Goal: Task Accomplishment & Management: Manage account settings

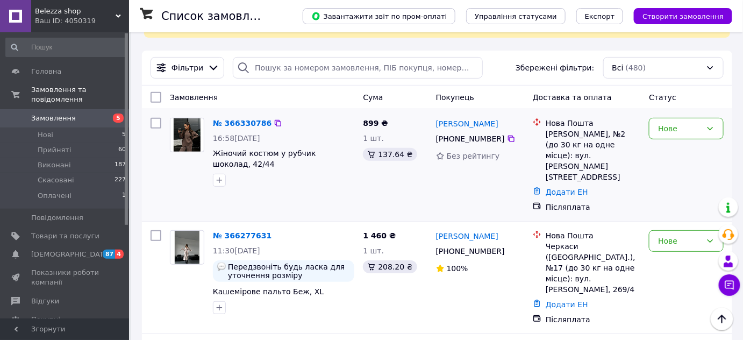
scroll to position [82, 0]
drag, startPoint x: 237, startPoint y: 153, endPoint x: 215, endPoint y: 150, distance: 22.2
click at [215, 150] on span "Жіночий костюм у рубчик шоколад, 42/44" at bounding box center [264, 158] width 103 height 19
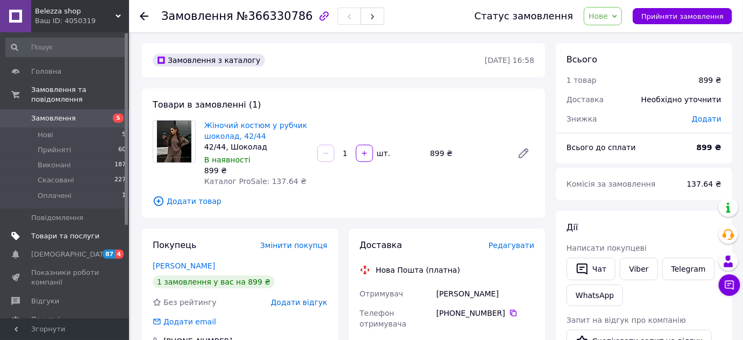
click at [40, 231] on span "Товари та послуги" at bounding box center [65, 236] width 68 height 10
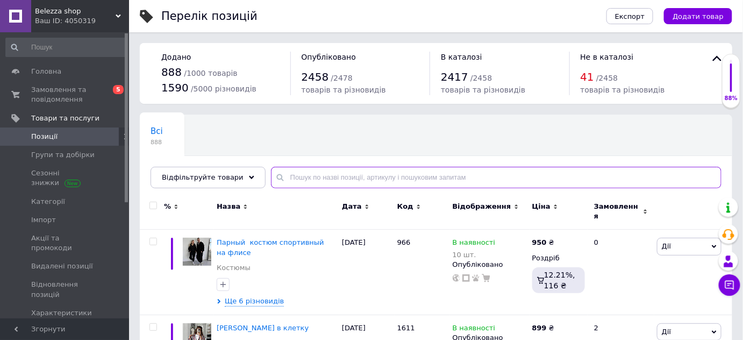
click at [378, 178] on input "text" at bounding box center [496, 177] width 450 height 21
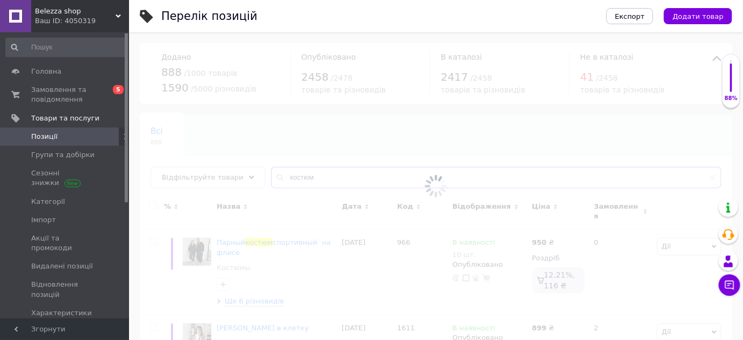
type input "костюм в"
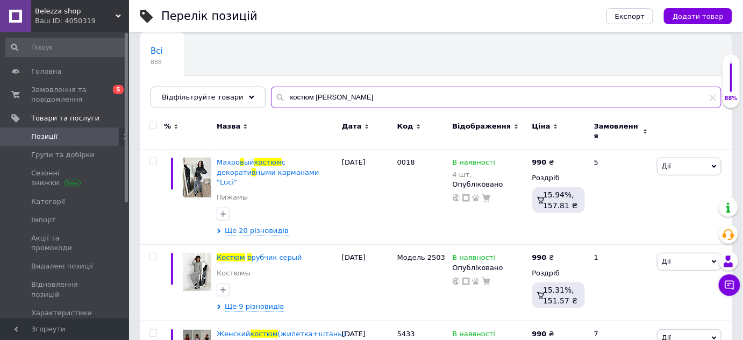
scroll to position [81, 0]
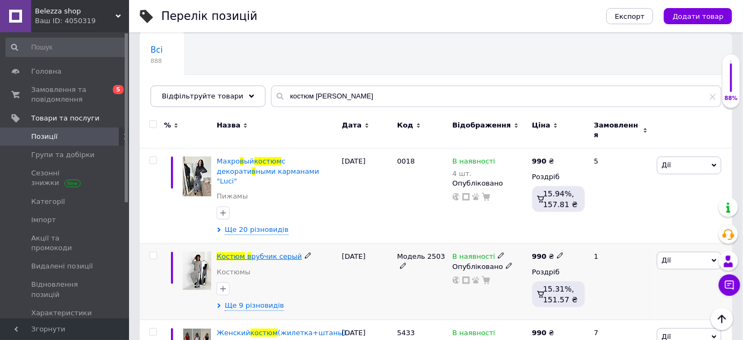
click at [284, 252] on span "рубчик серый" at bounding box center [276, 256] width 51 height 8
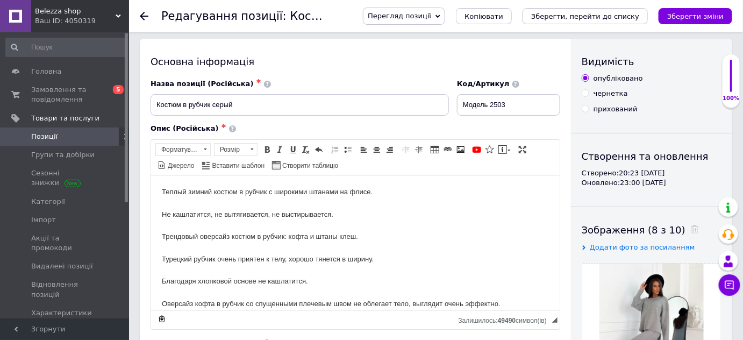
scroll to position [5, 0]
click at [473, 105] on input "Модель 2503" at bounding box center [508, 103] width 103 height 21
click at [83, 98] on span "Замовлення та повідомлення" at bounding box center [65, 94] width 68 height 19
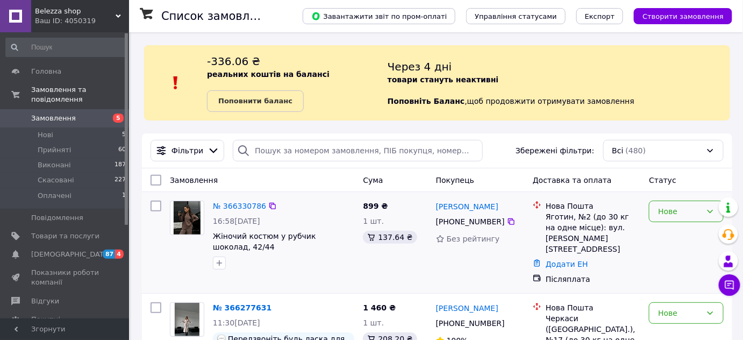
click at [654, 215] on div "Нове" at bounding box center [686, 210] width 75 height 21
click at [670, 277] on li "Скасовано" at bounding box center [687, 272] width 74 height 19
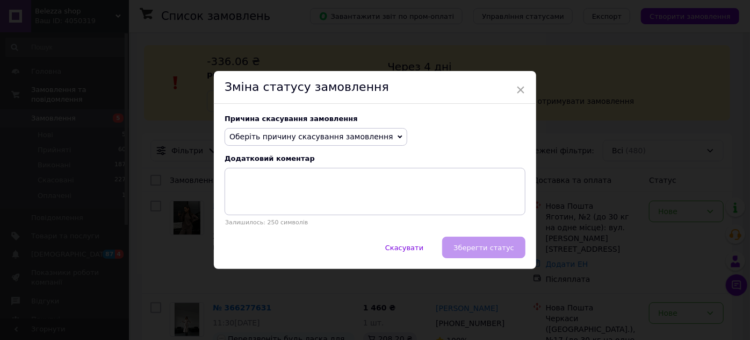
click at [361, 140] on span "Оберіть причину скасування замовлення" at bounding box center [311, 136] width 164 height 9
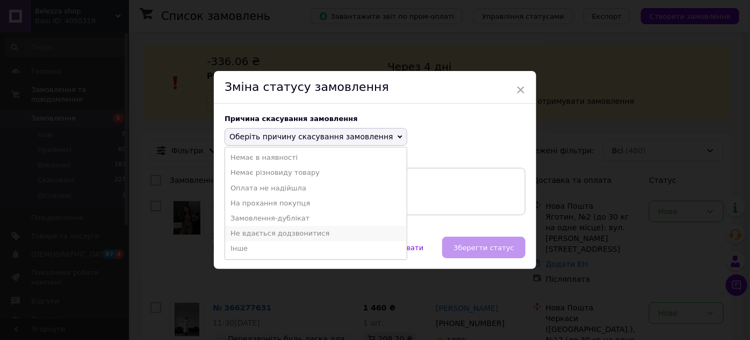
click at [271, 232] on li "Не вдається додзвонитися" at bounding box center [316, 233] width 182 height 15
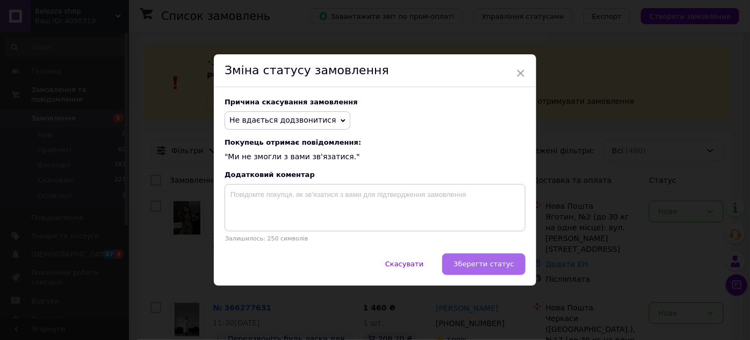
click at [501, 268] on span "Зберегти статус" at bounding box center [483, 264] width 61 height 8
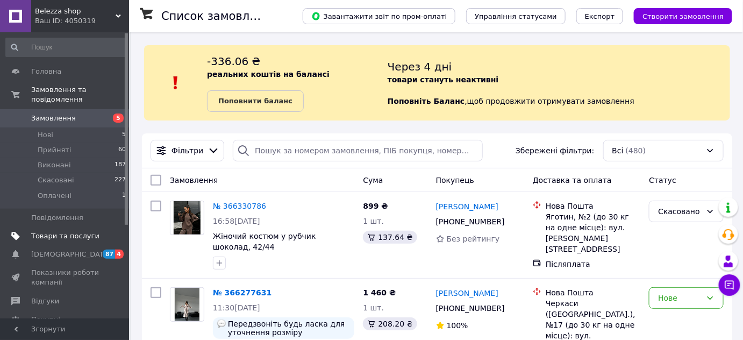
click at [82, 231] on span "Товари та послуги" at bounding box center [65, 236] width 68 height 10
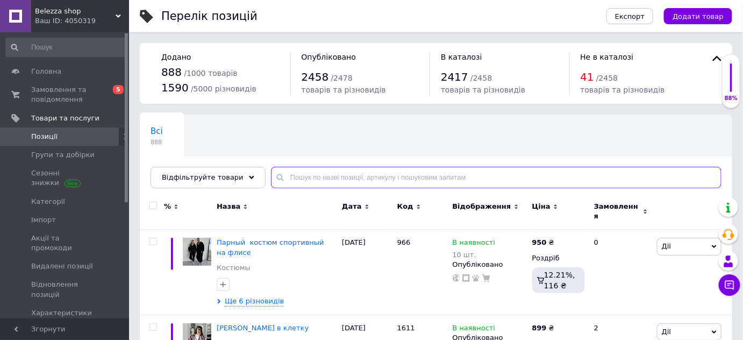
click at [361, 176] on input "text" at bounding box center [496, 177] width 450 height 21
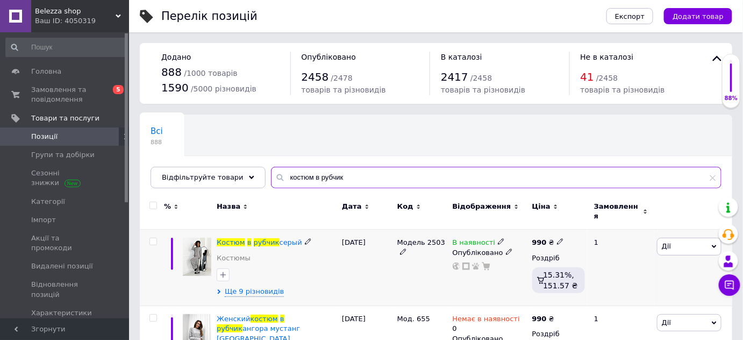
type input "костюм в рубчик"
click at [153, 238] on input "checkbox" at bounding box center [152, 241] width 7 height 7
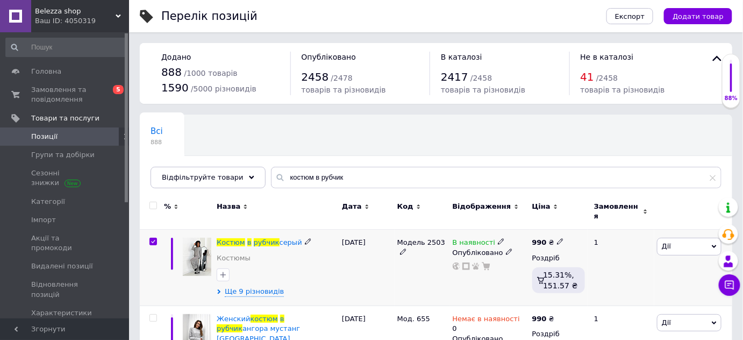
checkbox input "true"
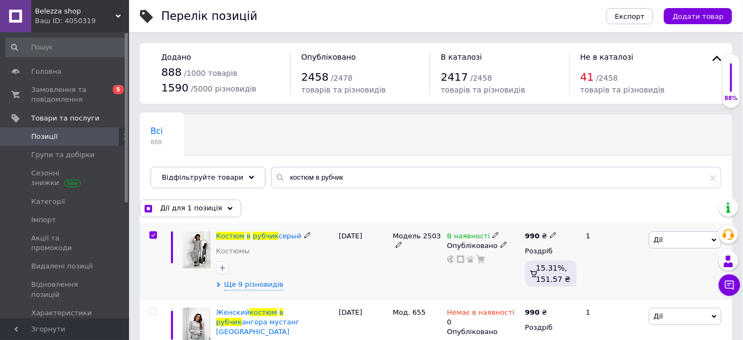
click at [492, 234] on icon at bounding box center [495, 235] width 6 height 6
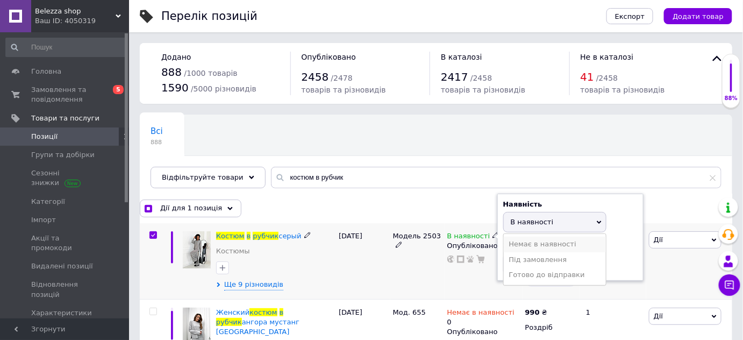
click at [523, 242] on li "Немає в наявності" at bounding box center [554, 243] width 102 height 15
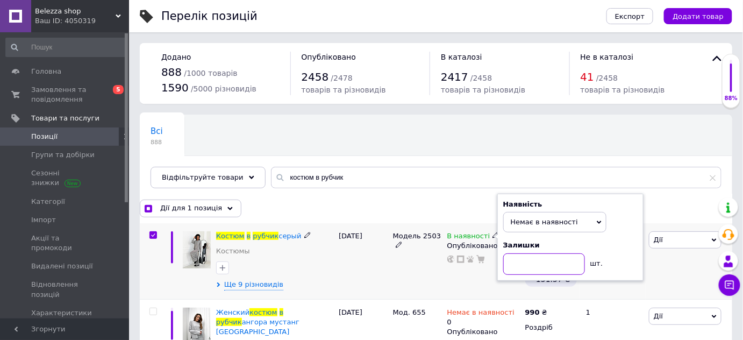
click at [528, 258] on input at bounding box center [544, 263] width 82 height 21
checkbox input "true"
type input "0"
checkbox input "true"
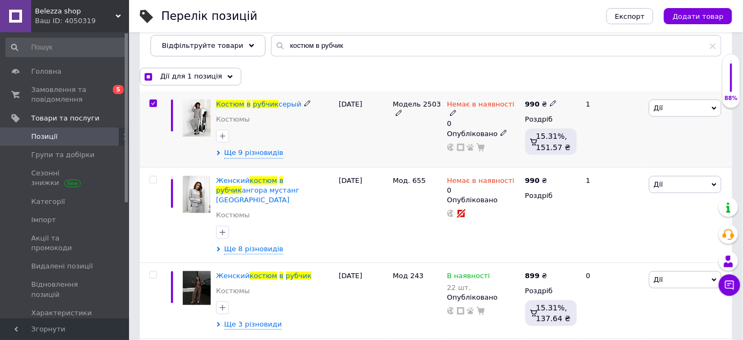
scroll to position [133, 0]
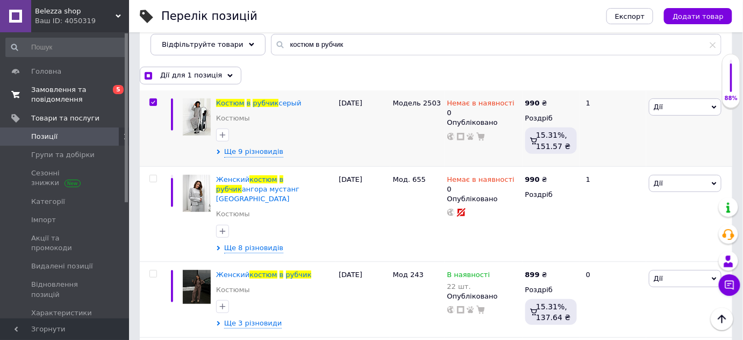
click at [73, 97] on span "Замовлення та повідомлення" at bounding box center [65, 94] width 68 height 19
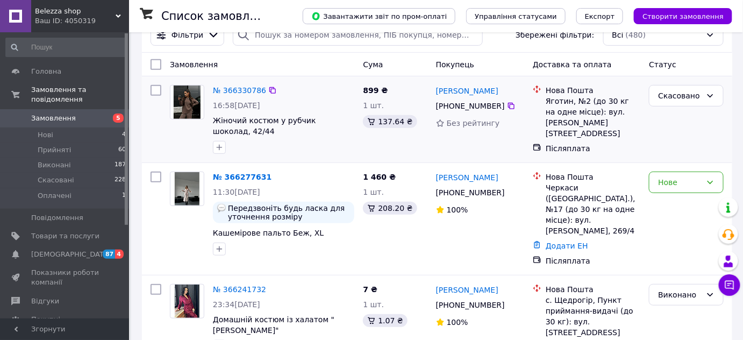
scroll to position [121, 0]
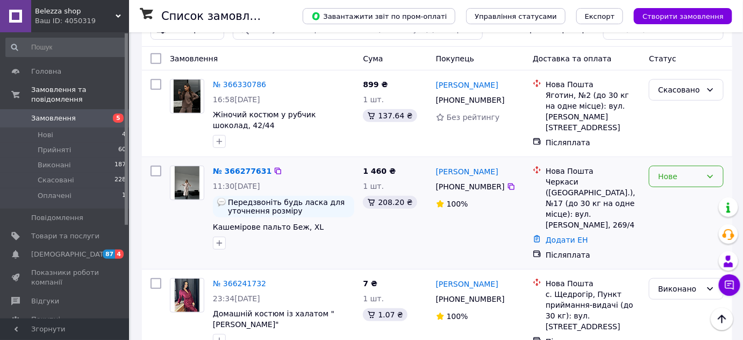
click at [666, 177] on div "Нове" at bounding box center [680, 176] width 44 height 12
click at [677, 201] on li "Прийнято" at bounding box center [687, 198] width 74 height 19
click at [453, 87] on link "[PERSON_NAME]" at bounding box center [467, 85] width 62 height 11
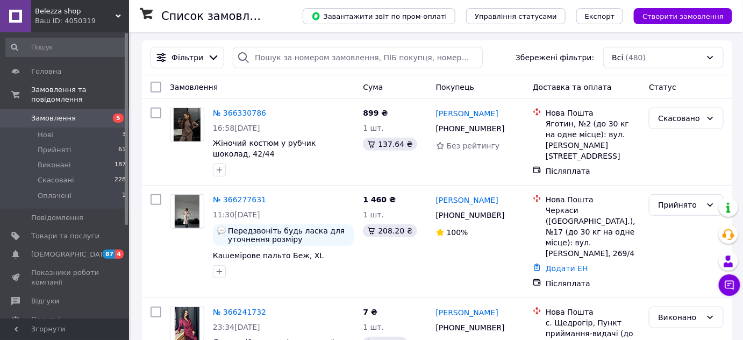
scroll to position [139, 0]
